Goal: Information Seeking & Learning: Stay updated

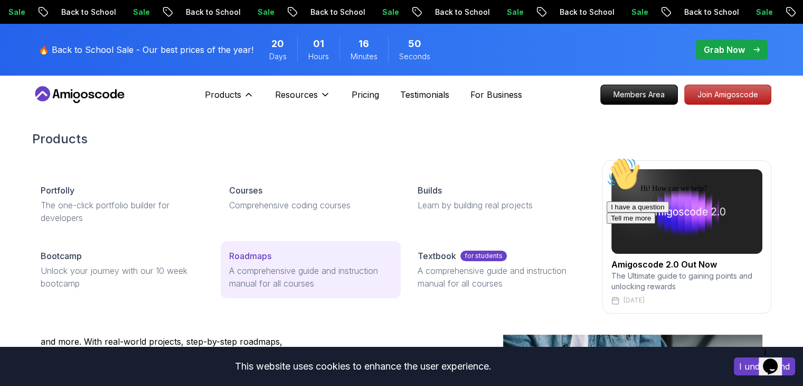
click at [319, 277] on p "A comprehensive guide and instruction manual for all courses" at bounding box center [310, 276] width 163 height 25
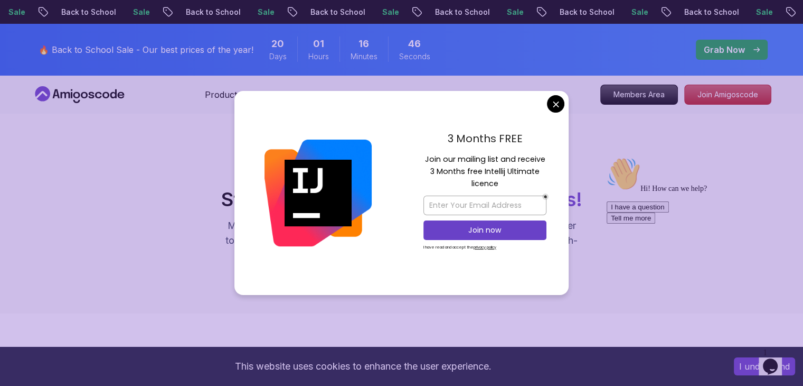
scroll to position [264, 0]
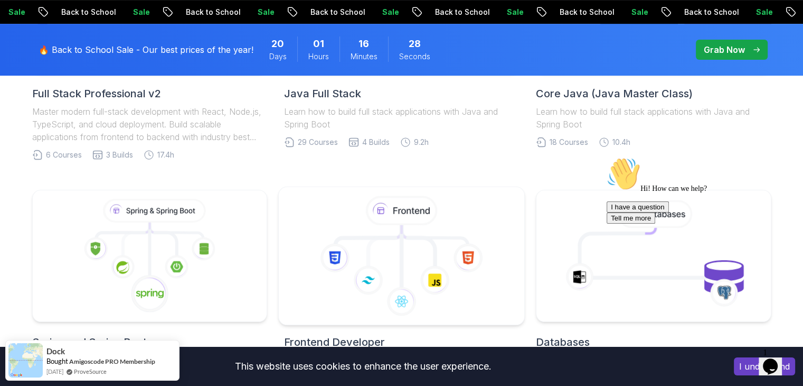
scroll to position [211, 0]
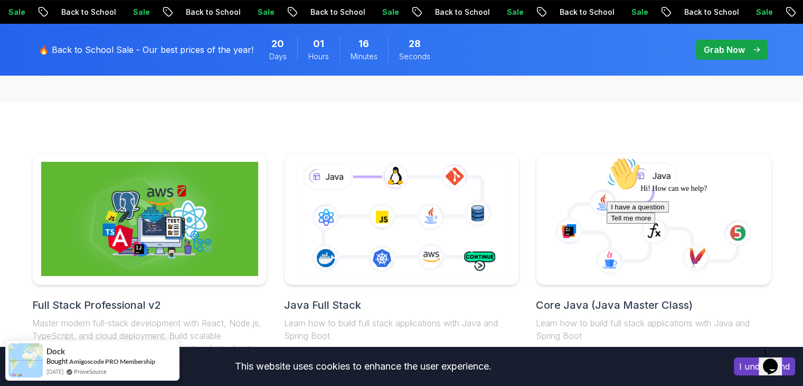
click at [364, 200] on icon at bounding box center [401, 219] width 213 height 118
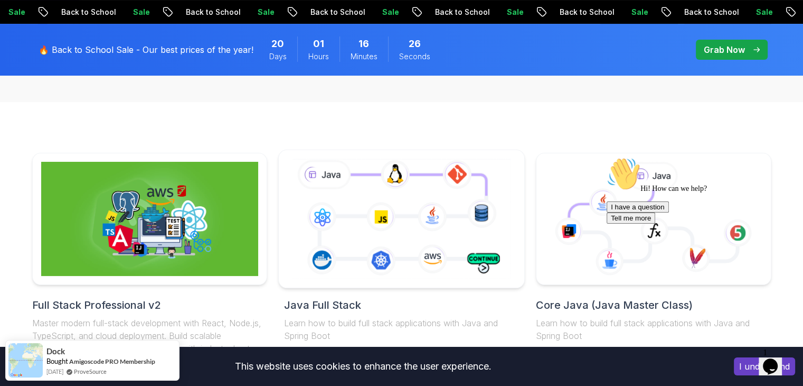
scroll to position [317, 0]
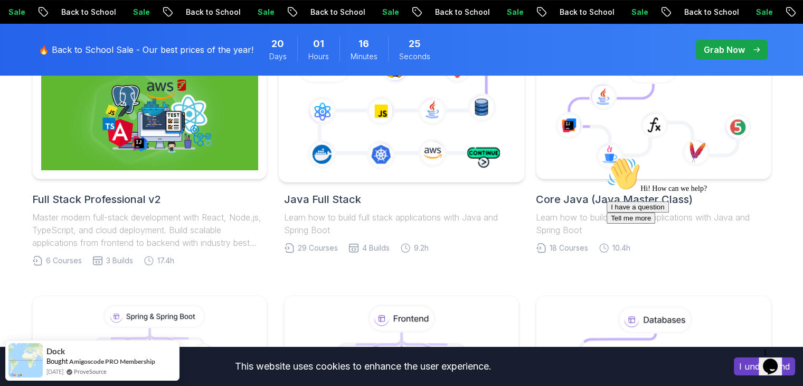
click at [424, 157] on icon at bounding box center [401, 113] width 223 height 124
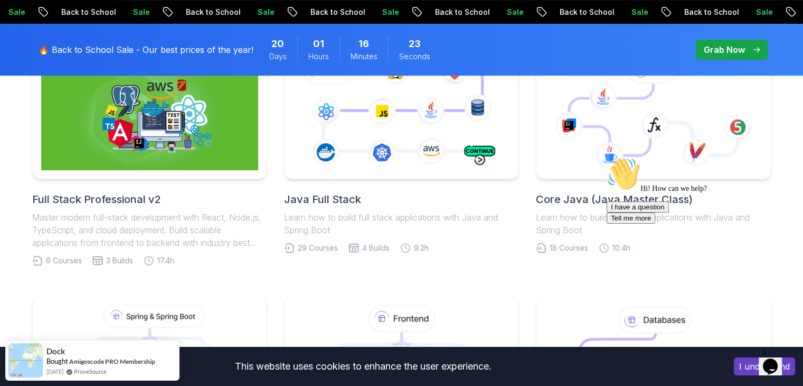
scroll to position [634, 0]
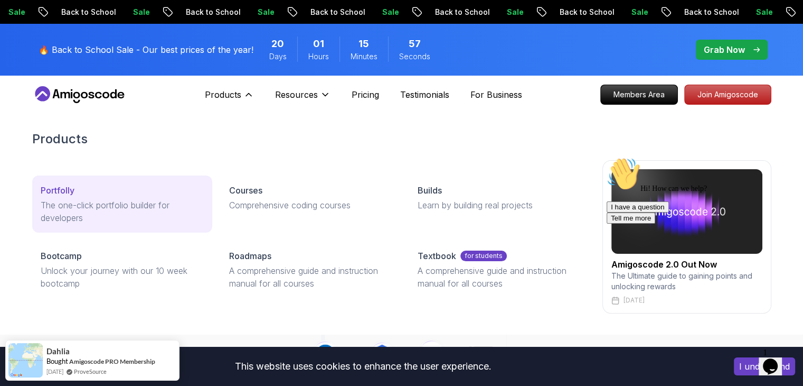
click at [161, 202] on p "The one-click portfolio builder for developers" at bounding box center [122, 211] width 163 height 25
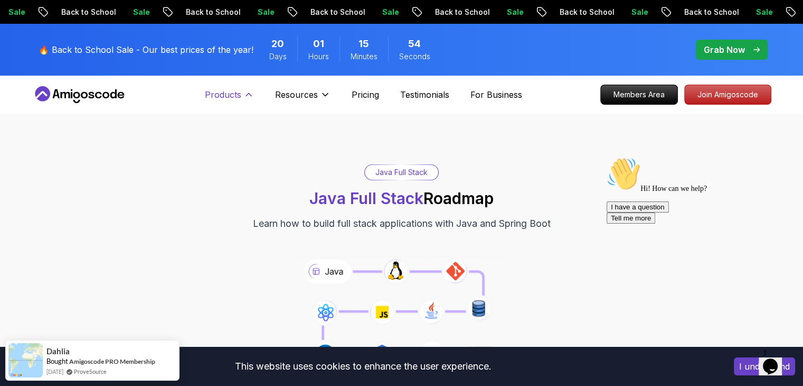
click at [239, 100] on p "Products" at bounding box center [223, 94] width 36 height 13
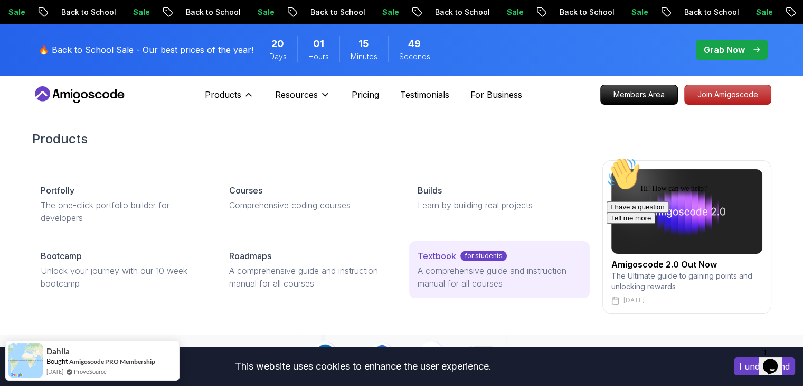
click at [424, 275] on p "A comprehensive guide and instruction manual for all courses" at bounding box center [499, 276] width 163 height 25
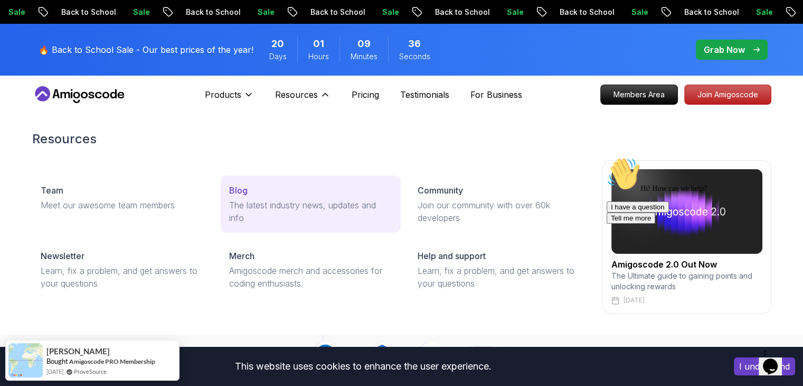
click at [289, 202] on p "The latest industry news, updates and info" at bounding box center [310, 211] width 163 height 25
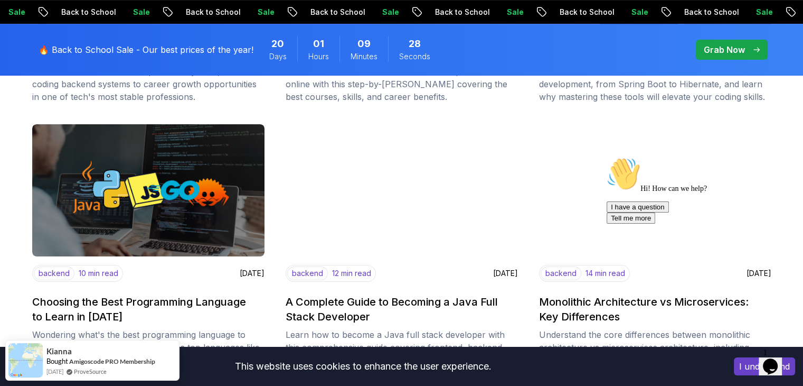
scroll to position [423, 0]
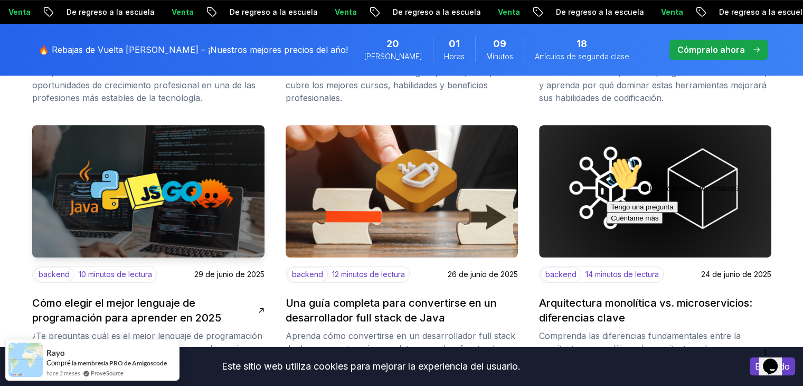
click at [165, 213] on img at bounding box center [148, 191] width 244 height 139
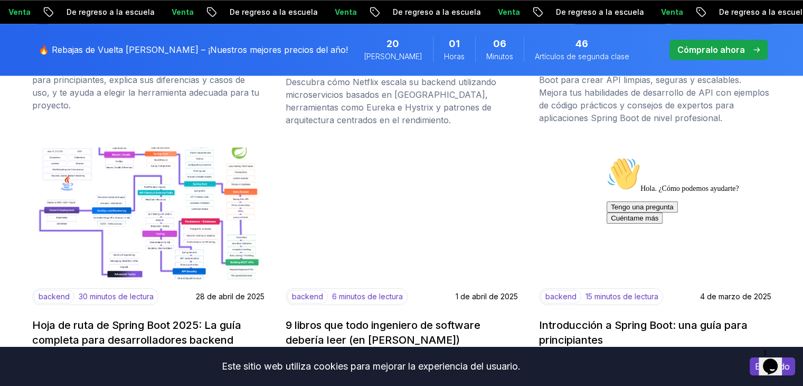
scroll to position [1004, 0]
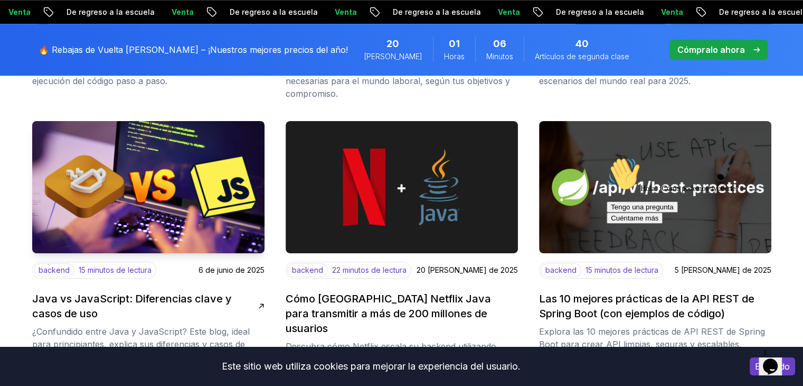
click at [83, 172] on img at bounding box center [148, 187] width 244 height 139
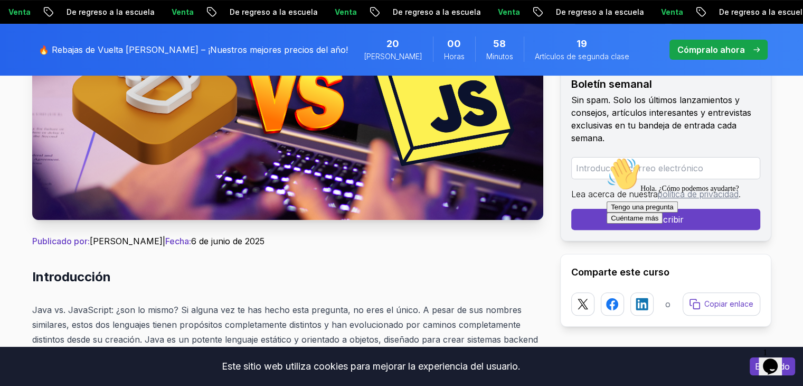
scroll to position [211, 0]
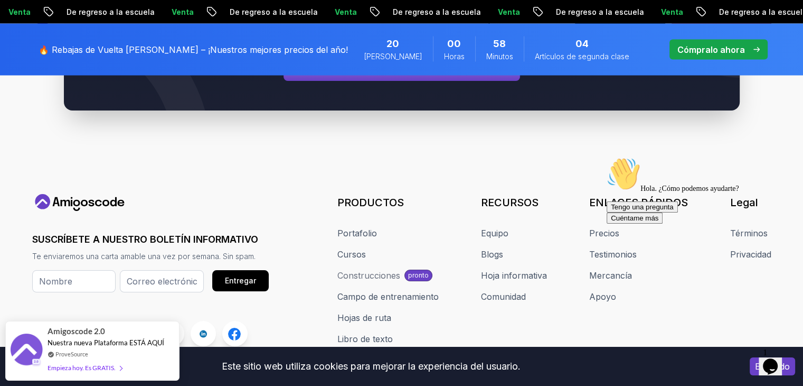
scroll to position [2106, 0]
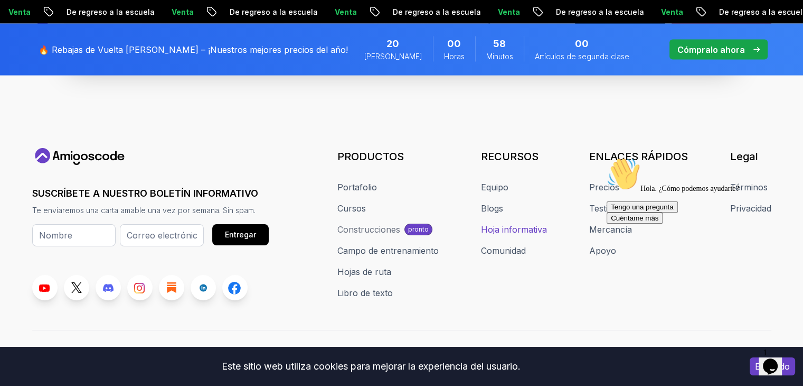
click at [541, 224] on font "Hoja informativa" at bounding box center [514, 229] width 66 height 11
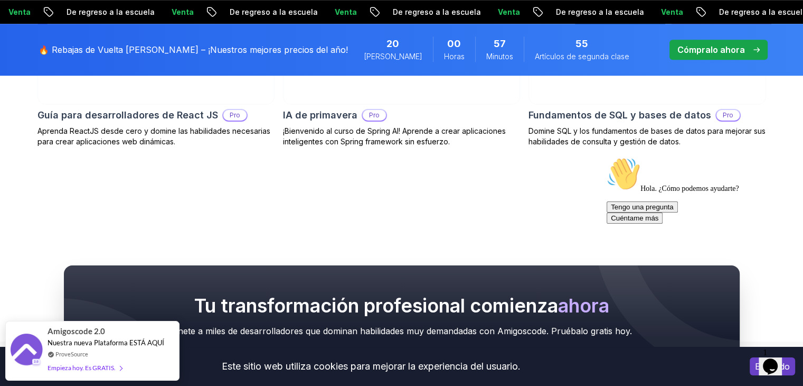
scroll to position [792, 0]
